Goal: Information Seeking & Learning: Learn about a topic

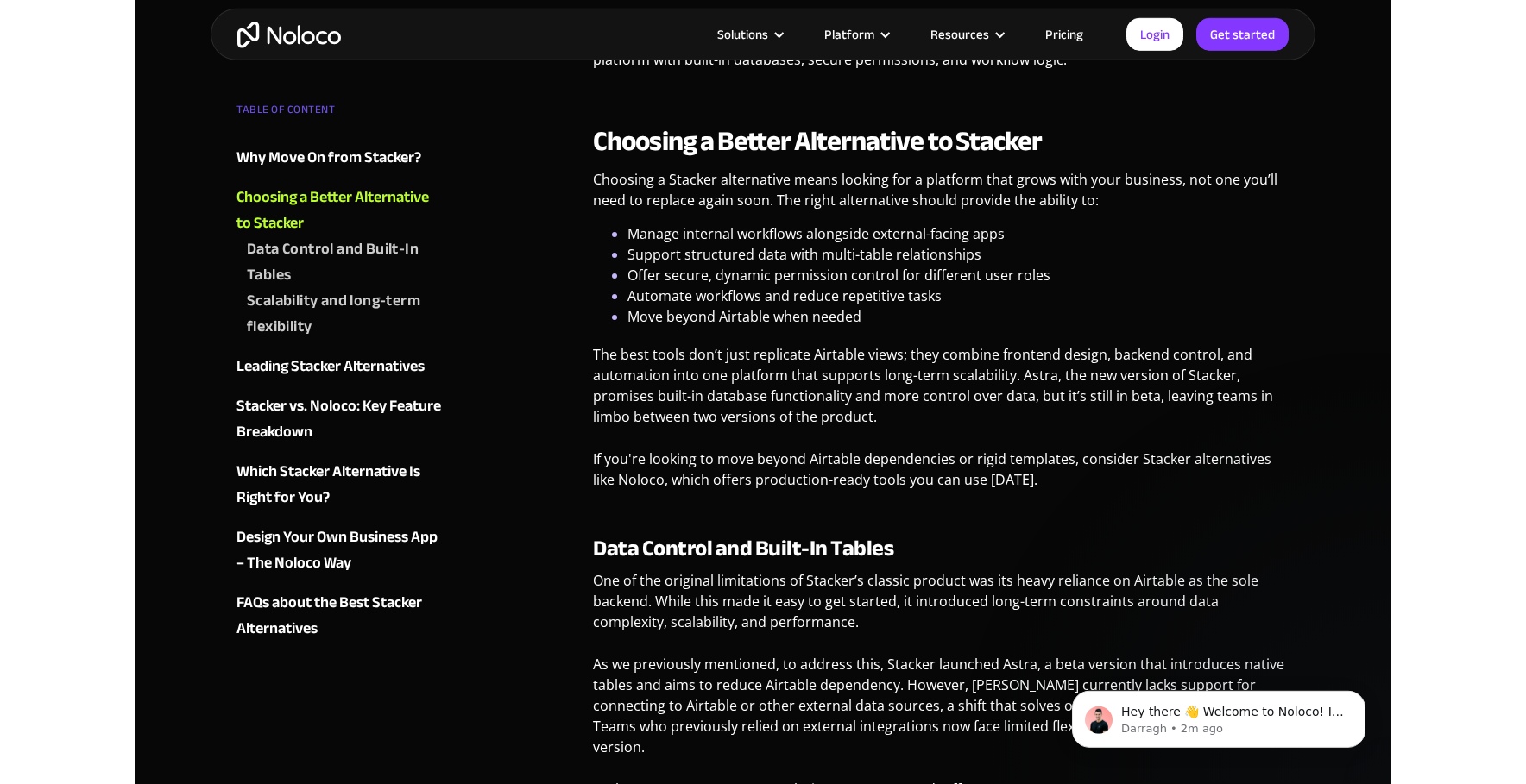
scroll to position [1256, 0]
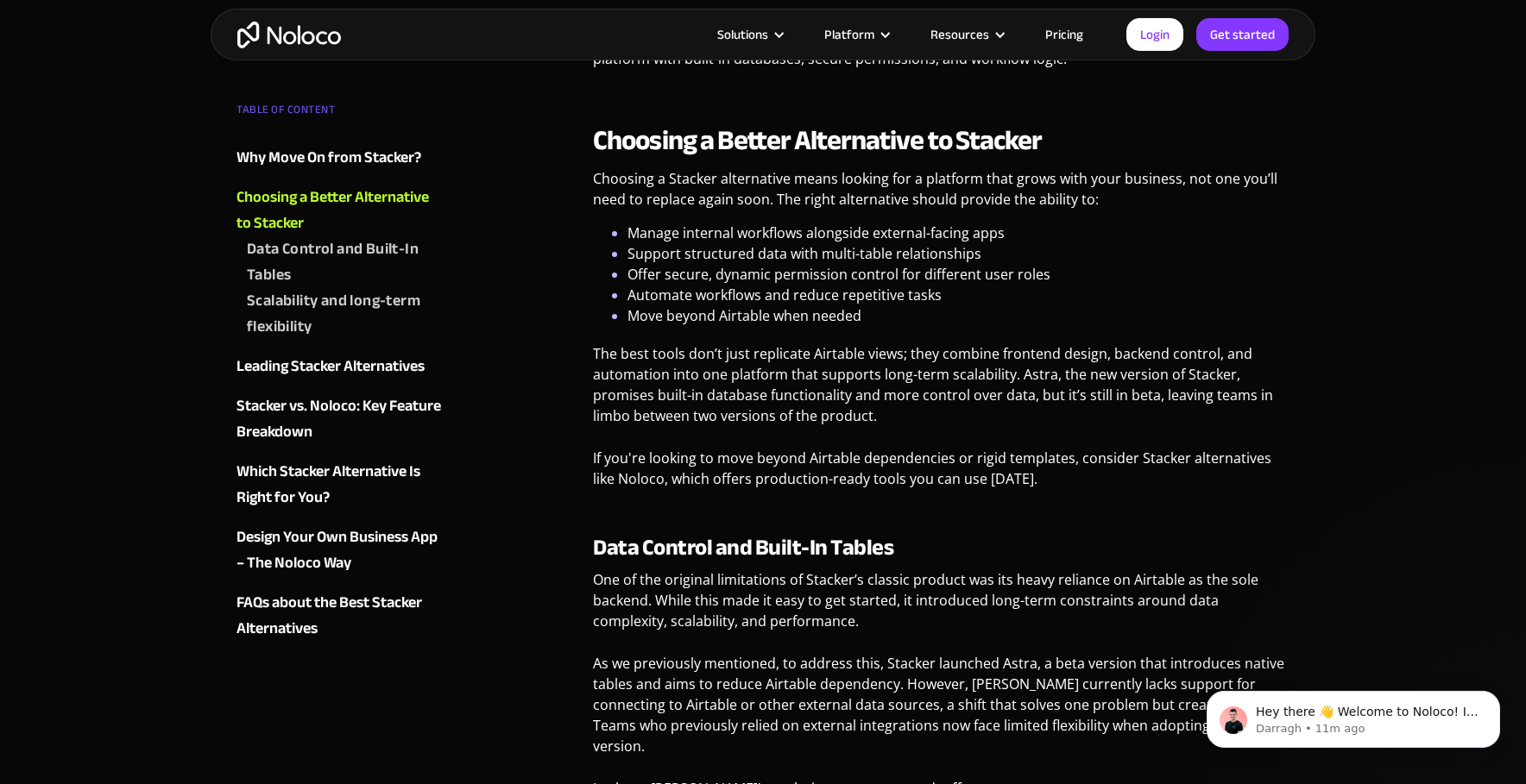
click at [705, 285] on li "Automate workflows and reduce repetitive tasks" at bounding box center [959, 295] width 662 height 20
click at [724, 173] on p "Choosing a Stacker alternative means looking for a platform that grows with you…" at bounding box center [941, 196] width 697 height 55
click at [613, 404] on p "The best tools don’t just replicate Airtable views; they combine frontend desig…" at bounding box center [941, 391] width 697 height 95
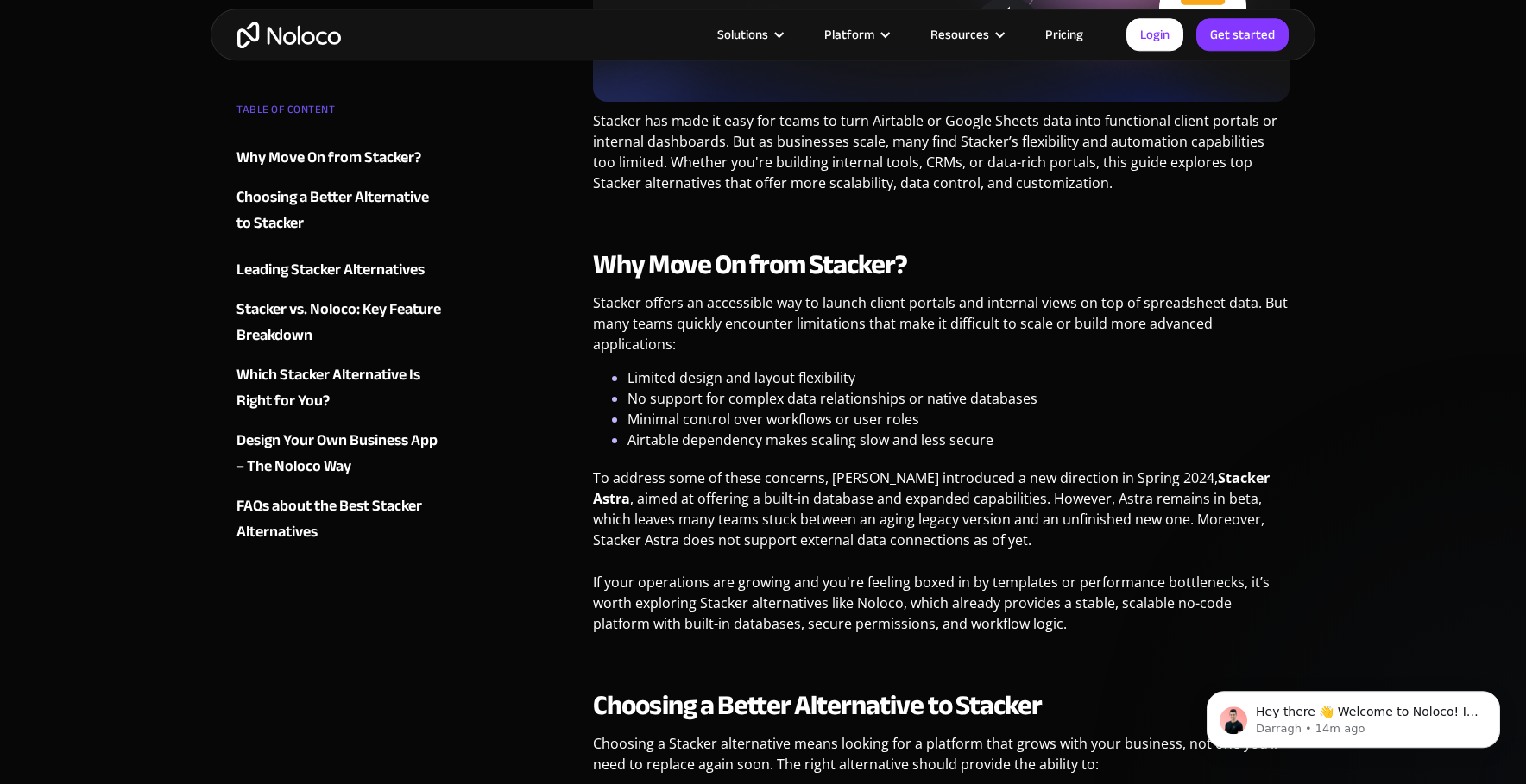
scroll to position [0, 0]
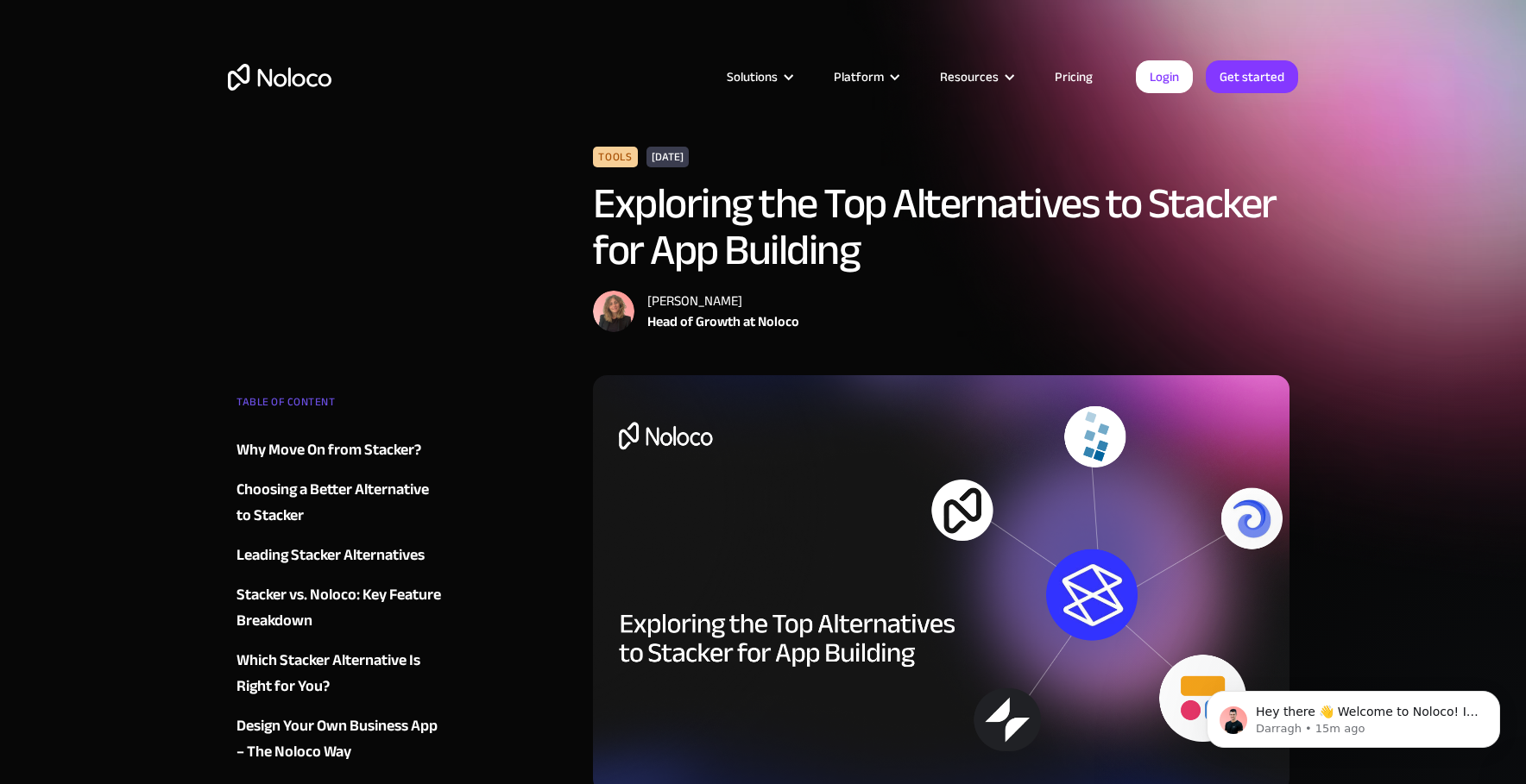
click at [503, 66] on article "Solutions Use Cases Business Types Project Management Keep track of customers, …" at bounding box center [733, 76] width 805 height 22
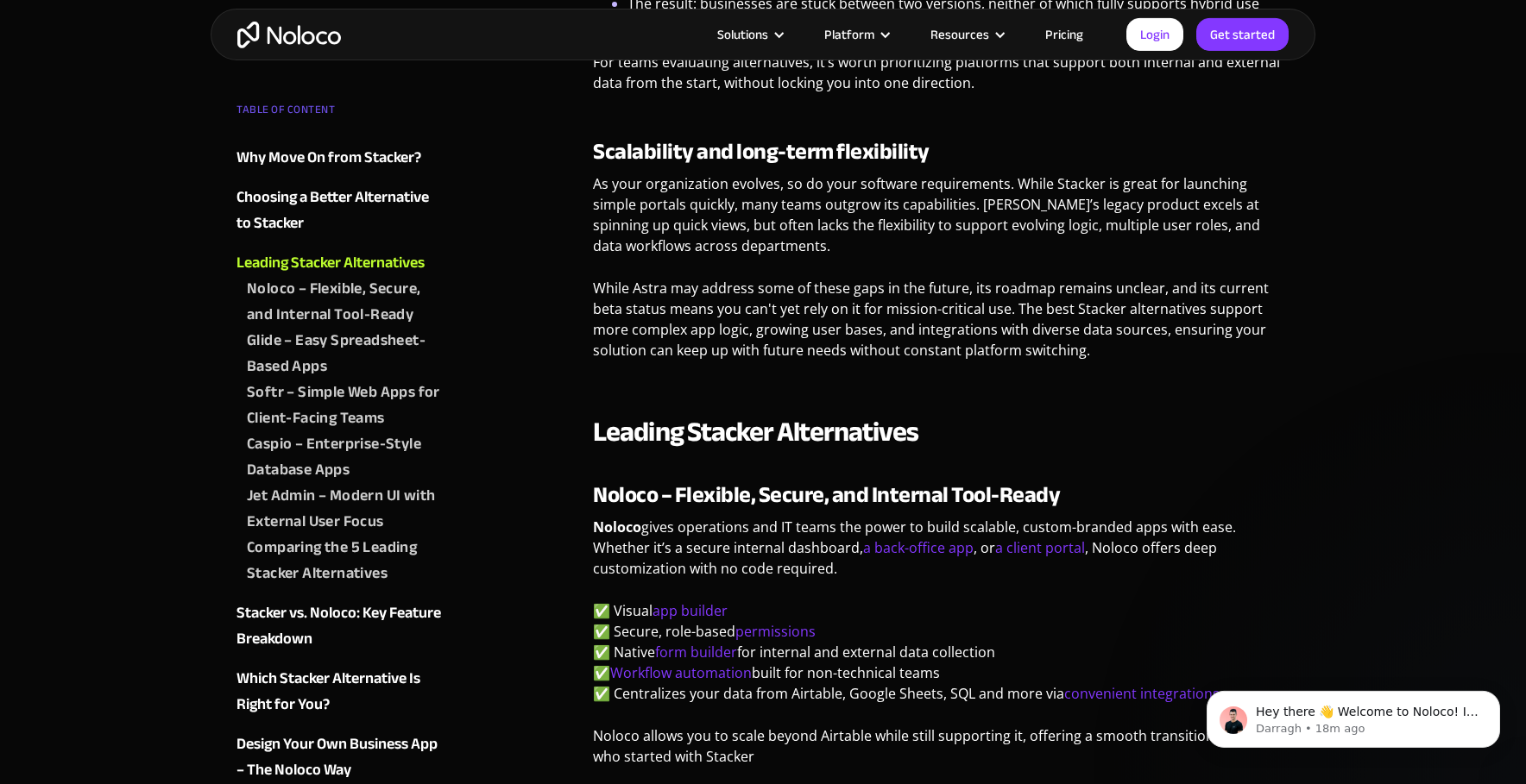
scroll to position [2116, 0]
click at [342, 552] on div "Comparing the 5 Leading Stacker Alternatives" at bounding box center [346, 561] width 199 height 52
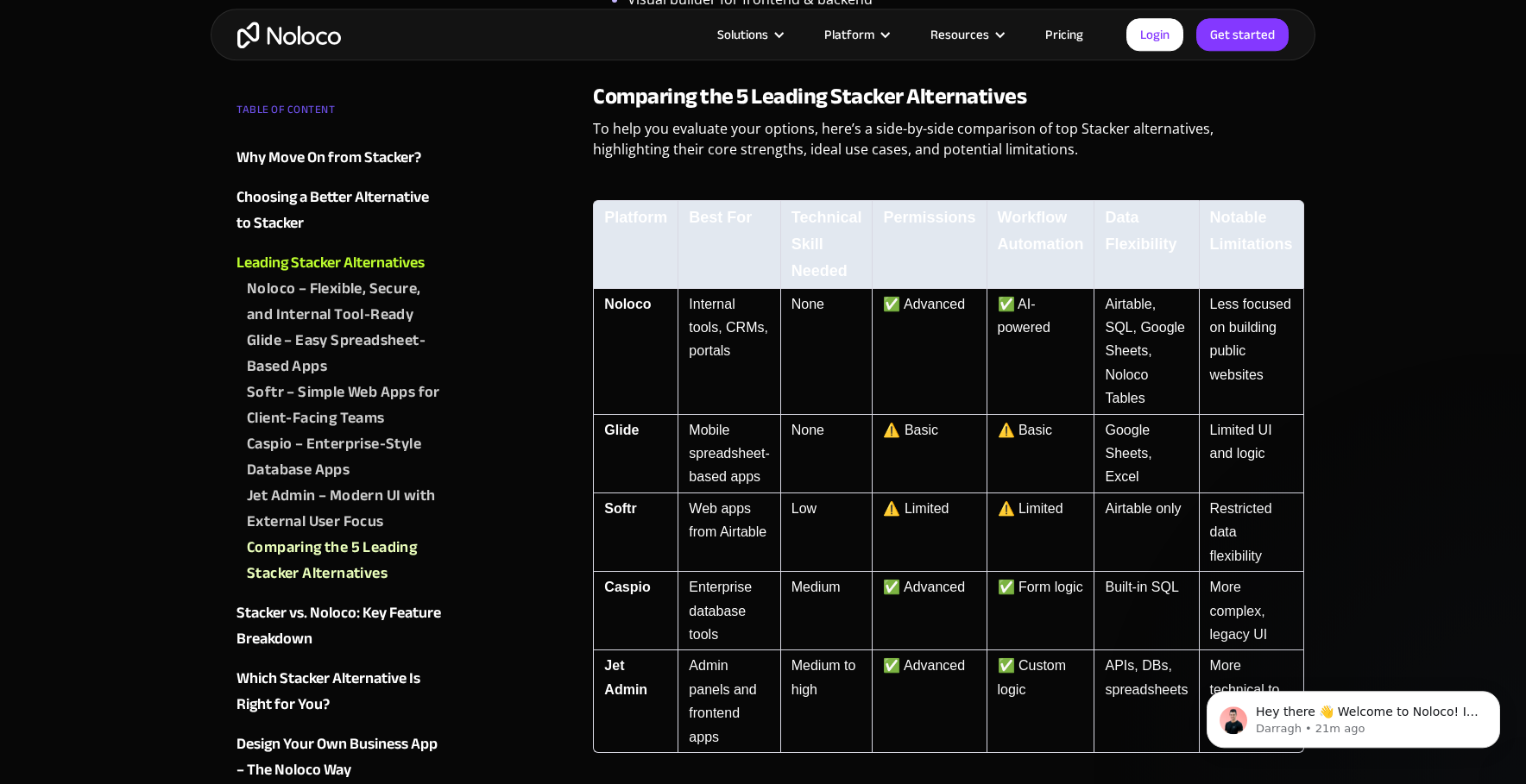
scroll to position [3737, 0]
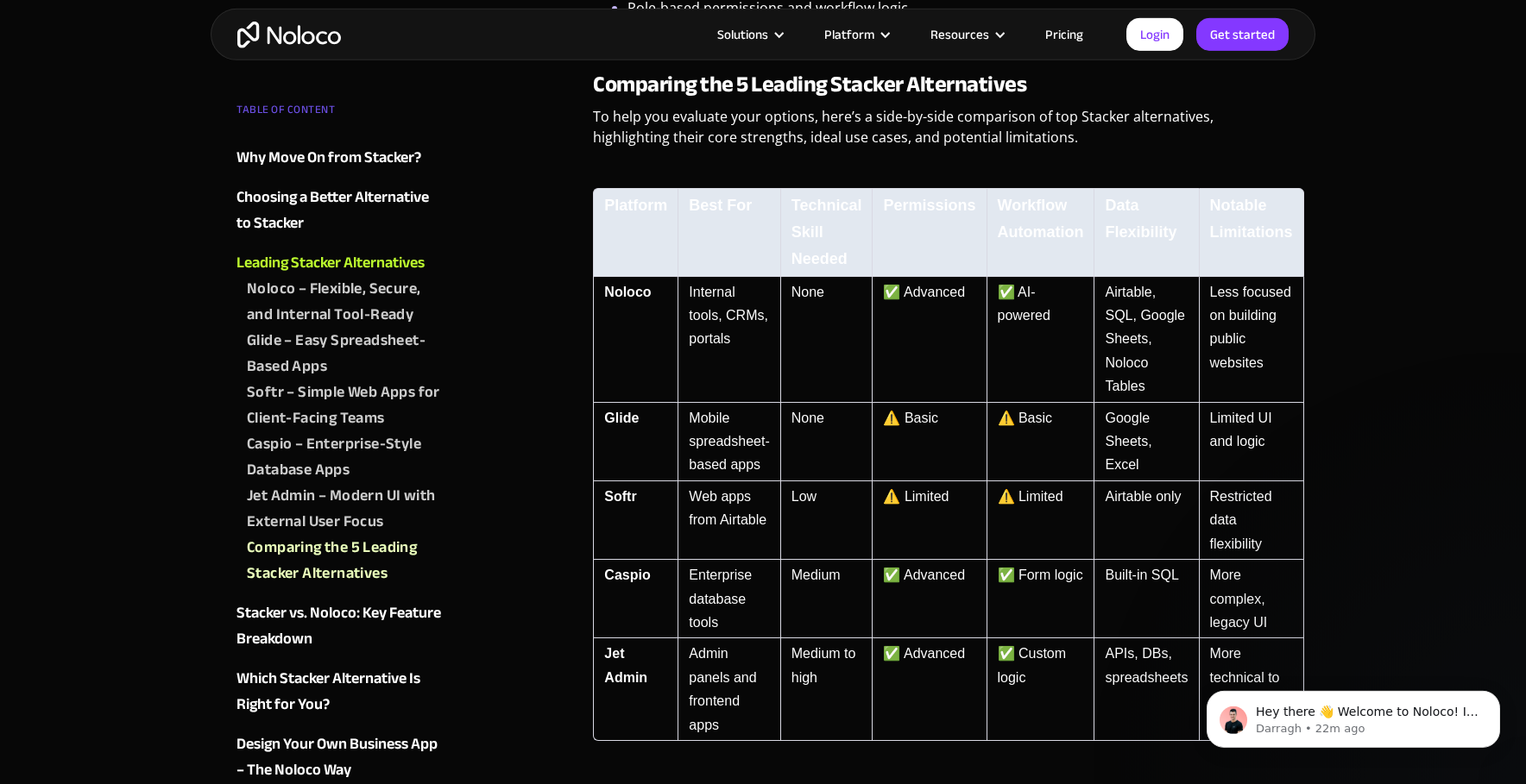
click at [729, 161] on div "Platform Best For Technical Skill Needed Permissions Workflow Automation Data F…" at bounding box center [941, 464] width 697 height 608
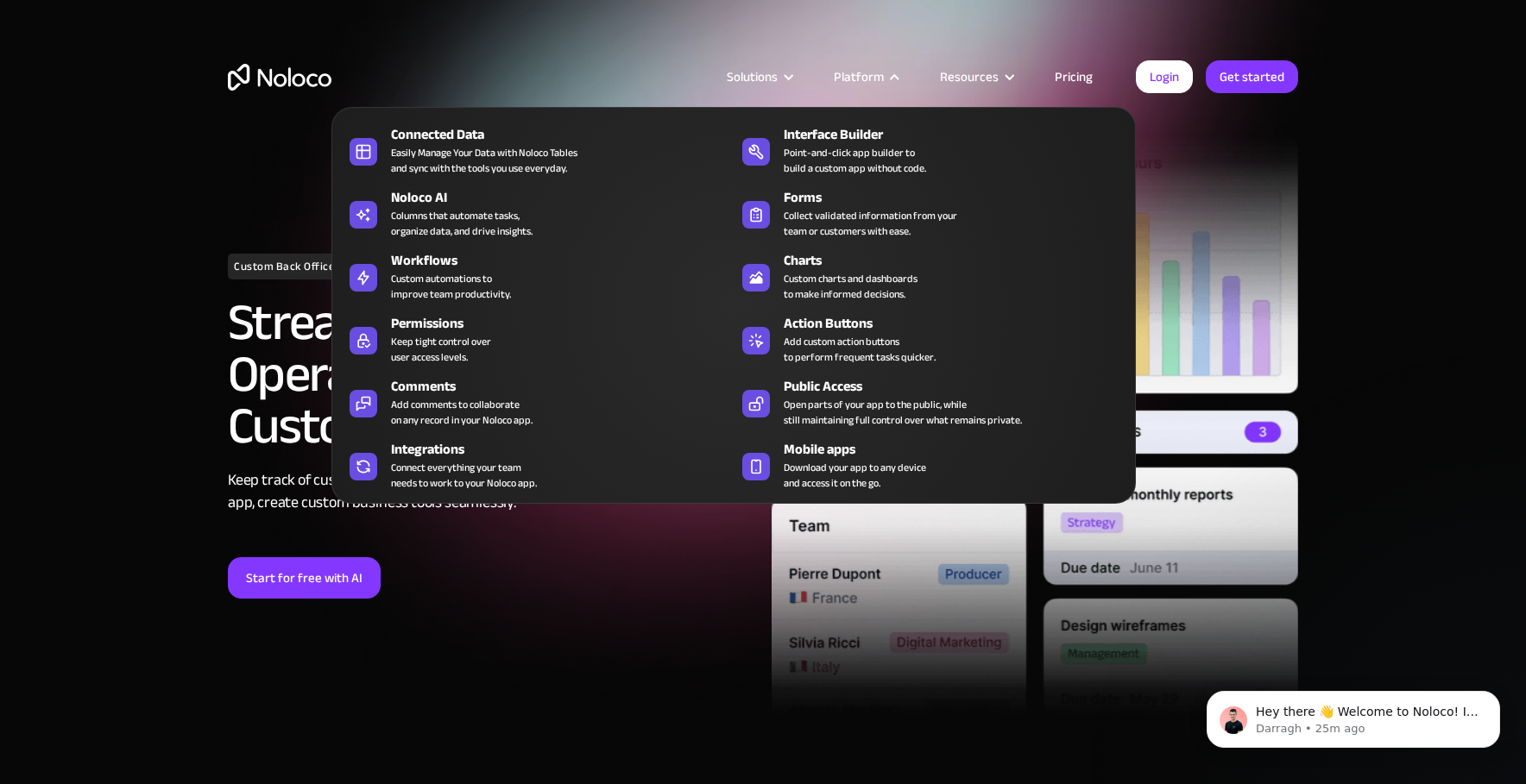
click at [872, 138] on div "Interface Builder" at bounding box center [958, 134] width 351 height 20
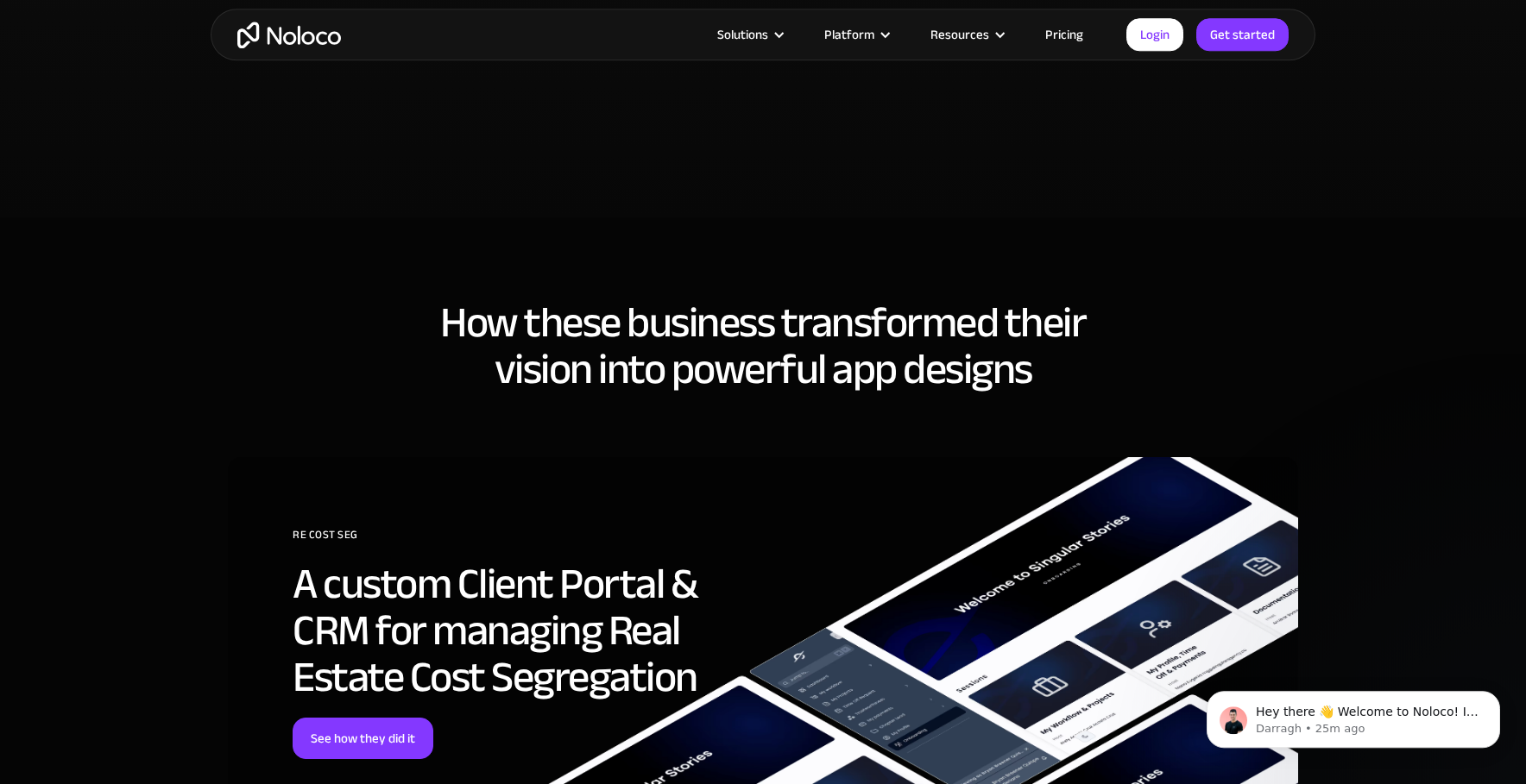
scroll to position [3935, 0]
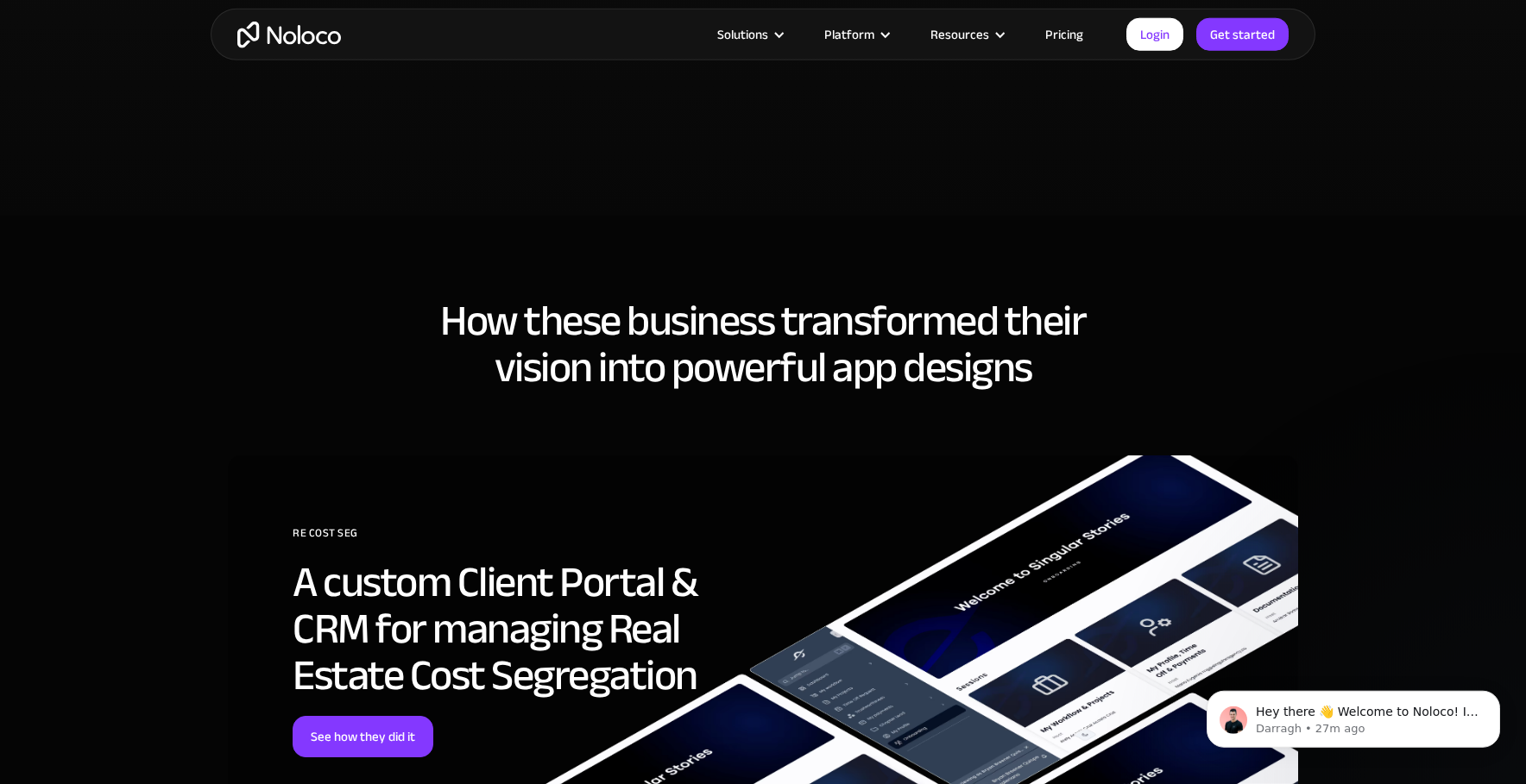
click at [595, 600] on h2 "A custom Client Portal & CRM for managing Real Estate Cost Segregation" at bounding box center [510, 629] width 436 height 139
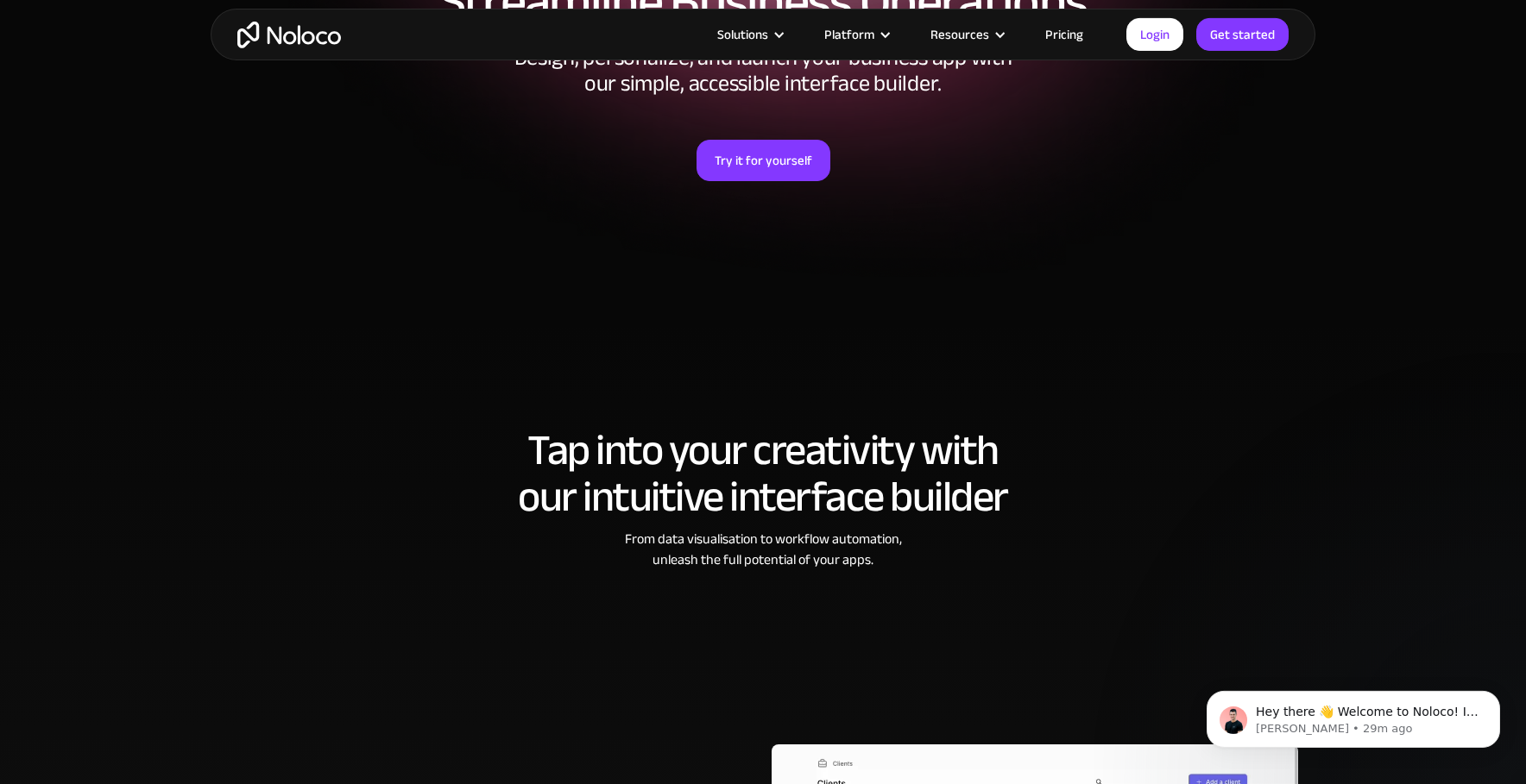
scroll to position [0, 0]
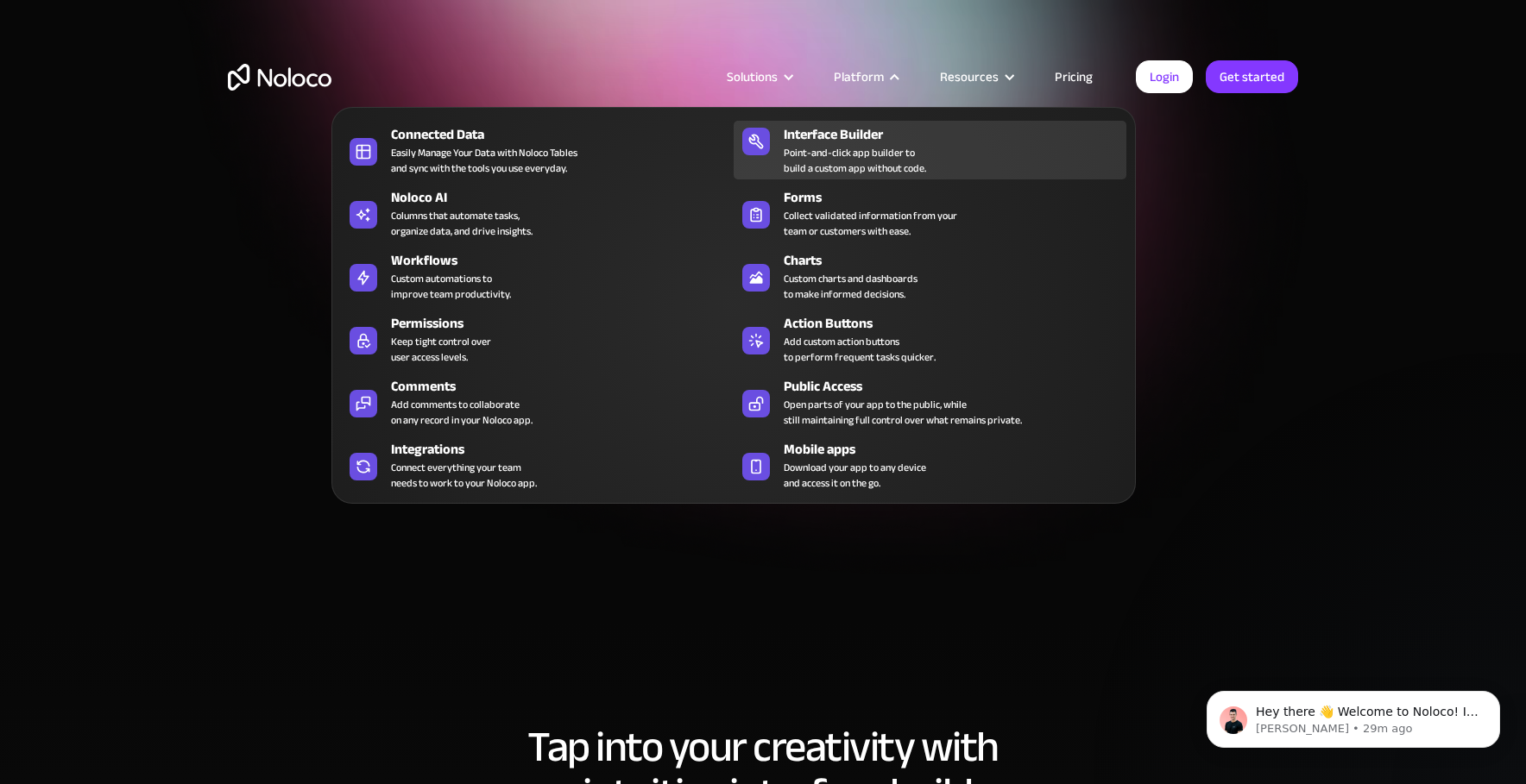
click at [833, 167] on div "Point-and-click app builder to build a custom app without code." at bounding box center [854, 160] width 142 height 31
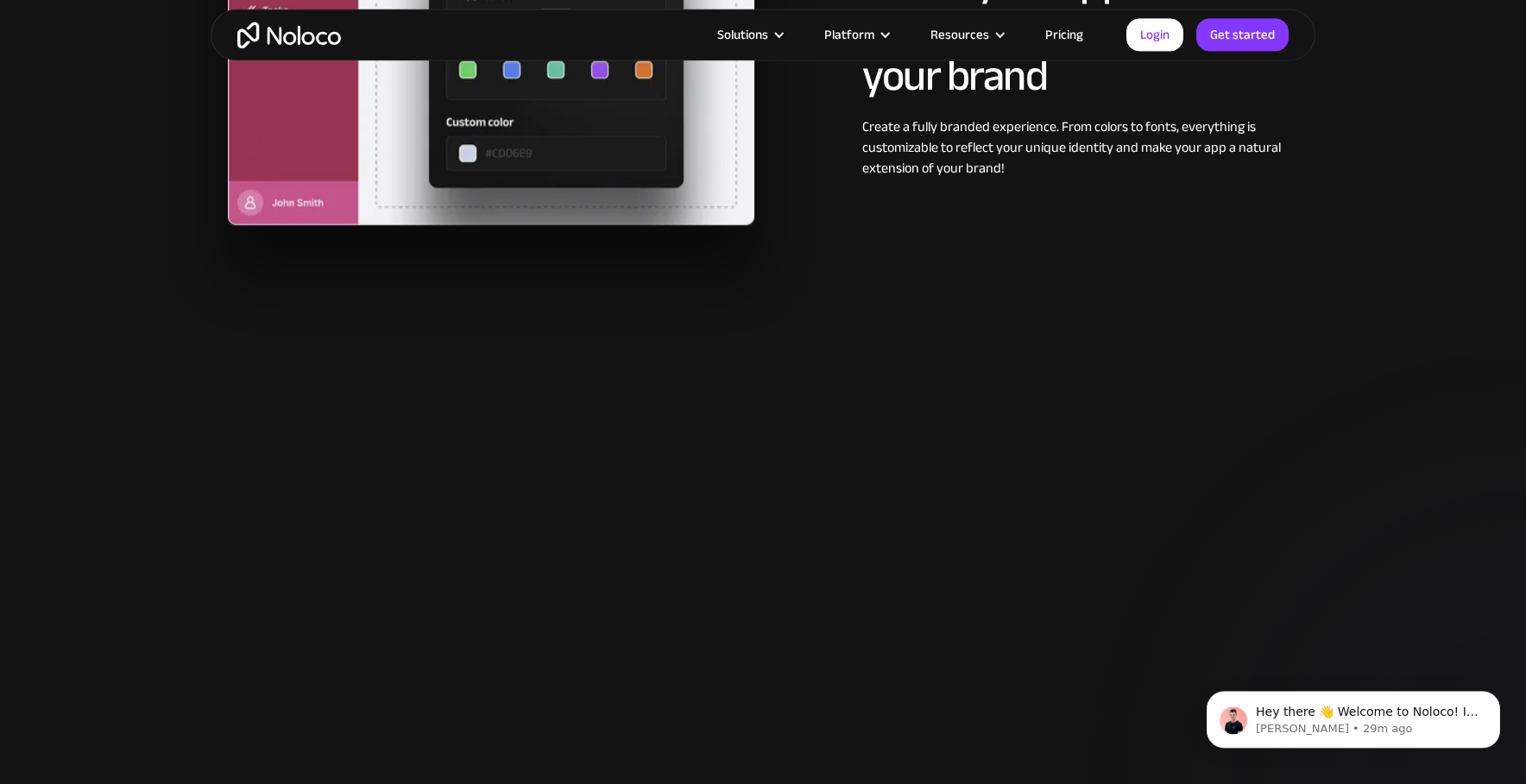
scroll to position [1817, 0]
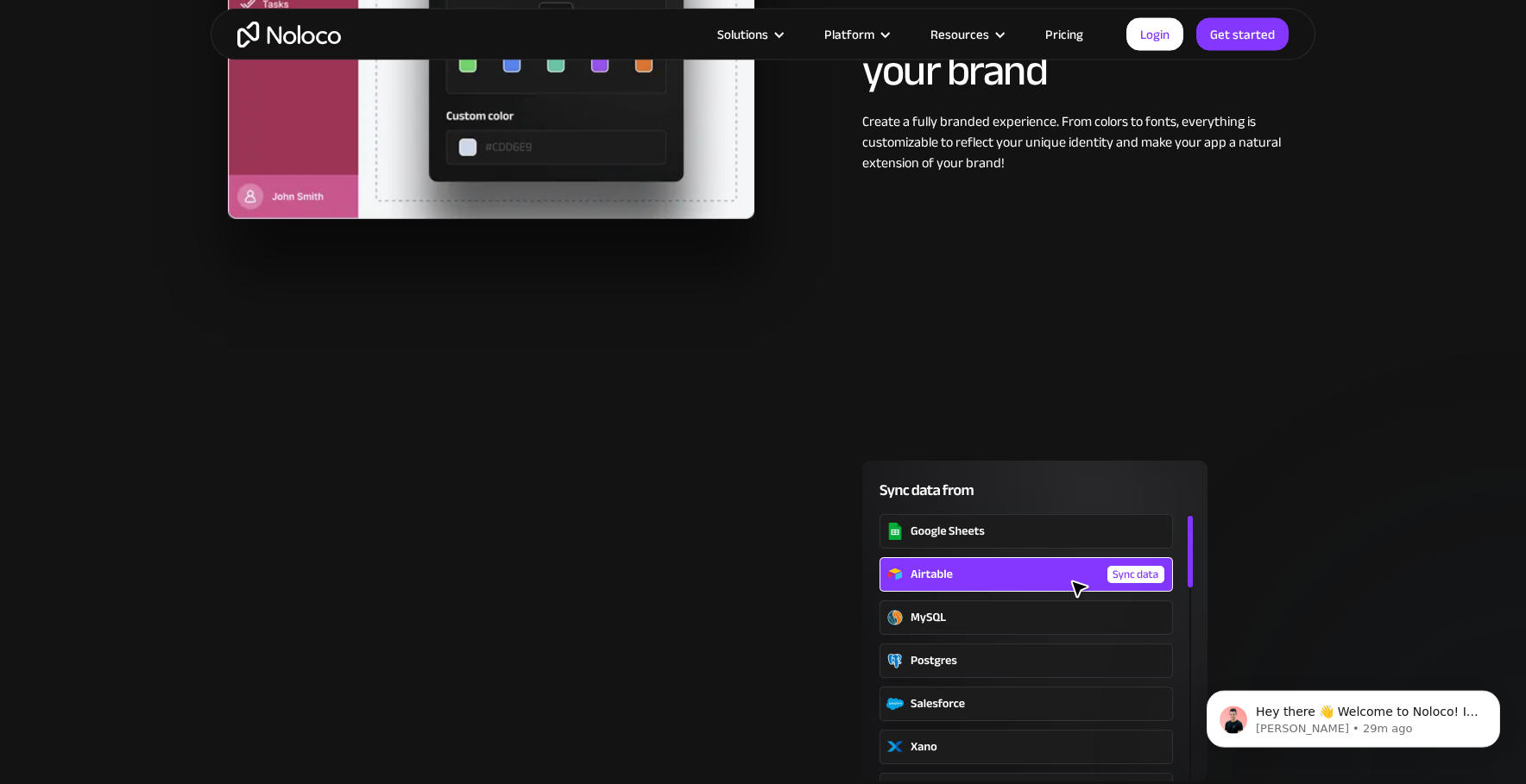
click at [385, 381] on section "Seamless app integrations Connect with the tools your team already loves Sync y…" at bounding box center [763, 638] width 1526 height 562
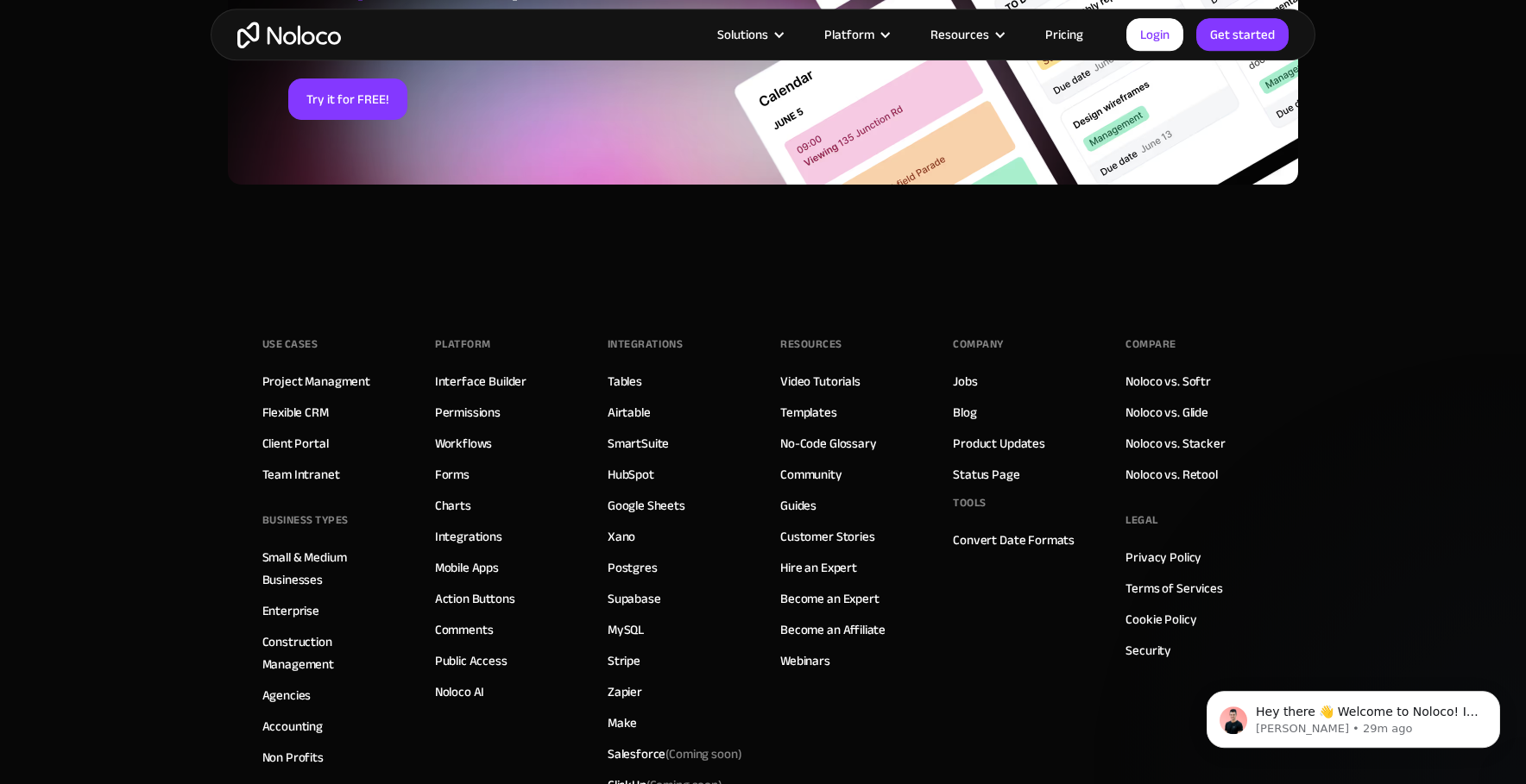
scroll to position [6028, 0]
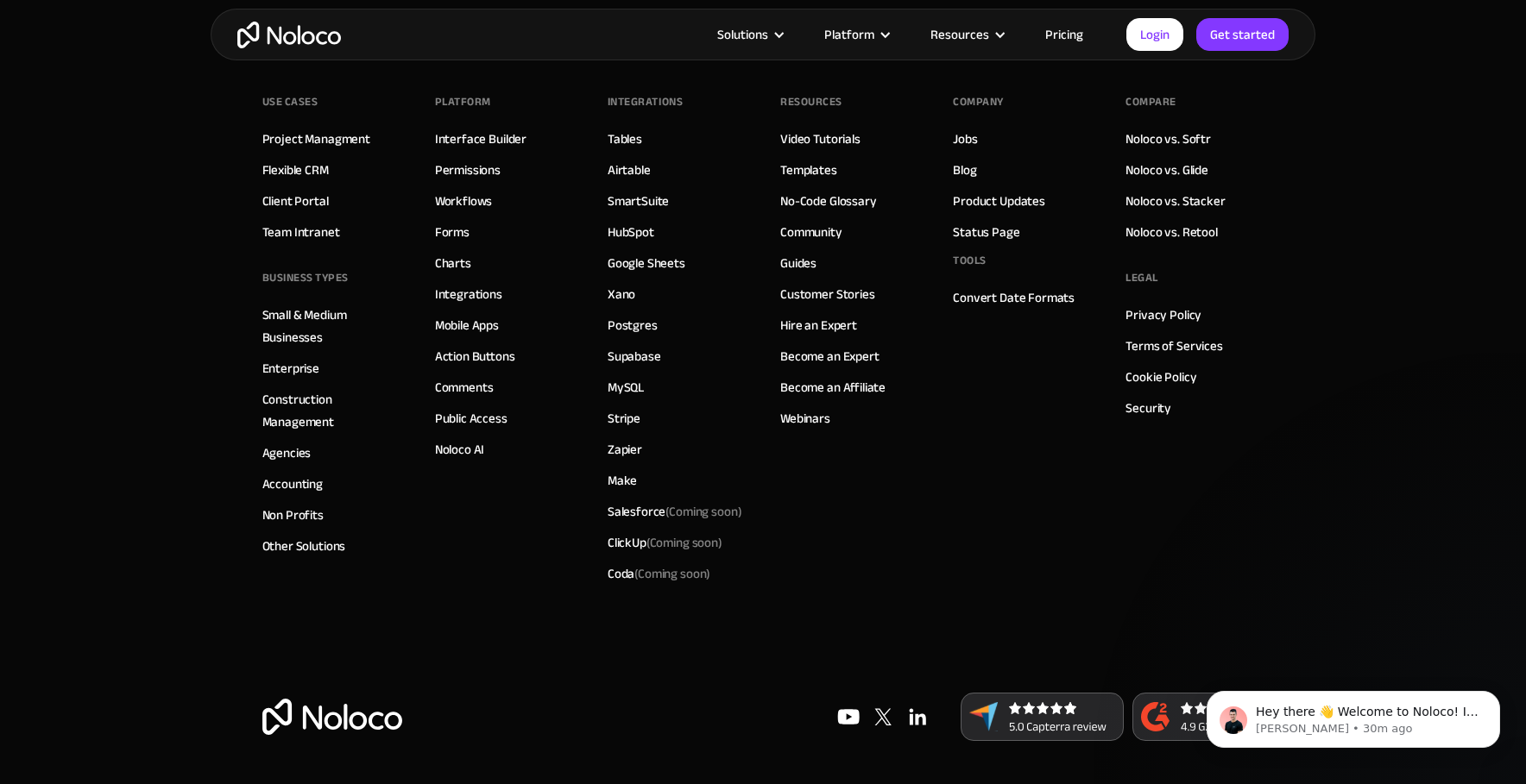
click at [170, 109] on footer "Use Cases Project Managment Flexible CRM Client Portal Team Intranet BUSINESS T…" at bounding box center [763, 411] width 1526 height 747
